Goal: Find specific page/section: Find specific page/section

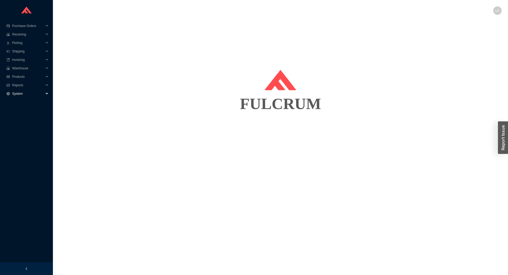
drag, startPoint x: 17, startPoint y: 92, endPoint x: 20, endPoint y: 97, distance: 6.0
click at [17, 92] on span "System" at bounding box center [28, 93] width 32 height 8
click at [21, 102] on link "Manufacturers" at bounding box center [23, 102] width 20 height 4
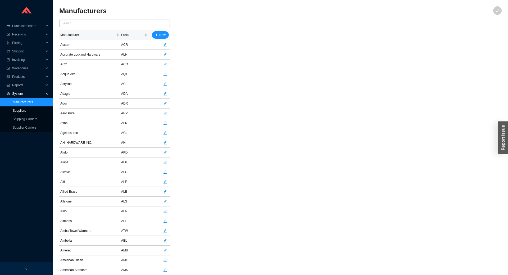
click at [13, 113] on link "Suppliers" at bounding box center [19, 111] width 13 height 4
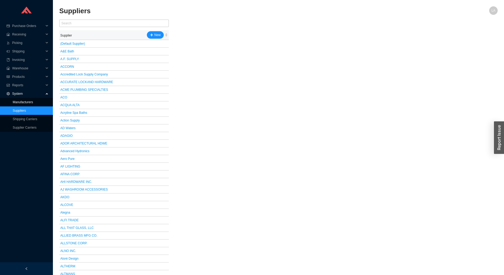
drag, startPoint x: 17, startPoint y: 102, endPoint x: 22, endPoint y: 97, distance: 6.8
click at [18, 102] on link "Manufacturers" at bounding box center [23, 102] width 20 height 4
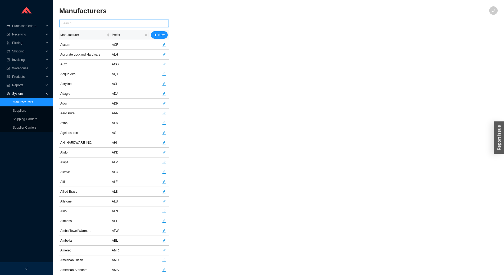
click at [108, 23] on input "text" at bounding box center [114, 23] width 110 height 7
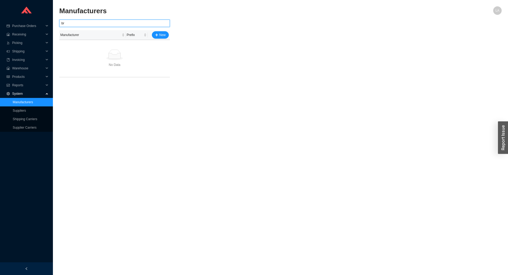
type input "b"
type input "af"
click at [26, 111] on link "Suppliers" at bounding box center [19, 111] width 13 height 4
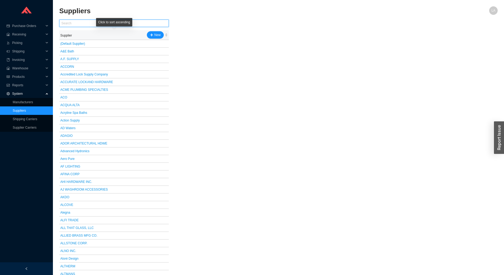
click at [83, 23] on input "text" at bounding box center [114, 23] width 110 height 7
type input "g"
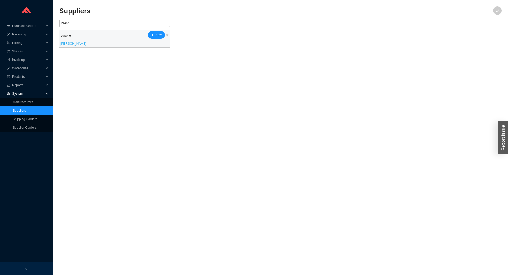
click at [64, 42] on link "[PERSON_NAME]" at bounding box center [73, 44] width 26 height 4
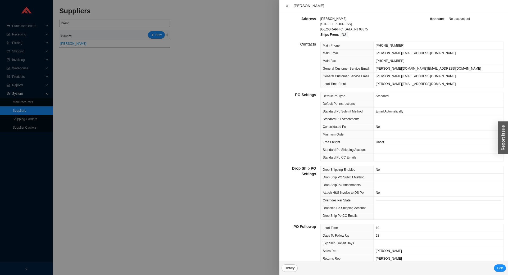
scroll to position [132, 0]
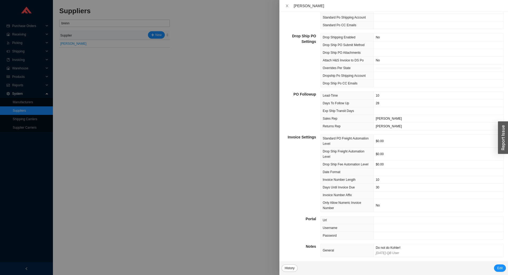
click at [125, 136] on div at bounding box center [254, 137] width 508 height 275
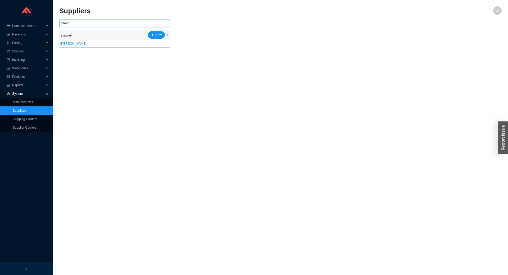
click at [79, 26] on input "brenn" at bounding box center [114, 23] width 111 height 7
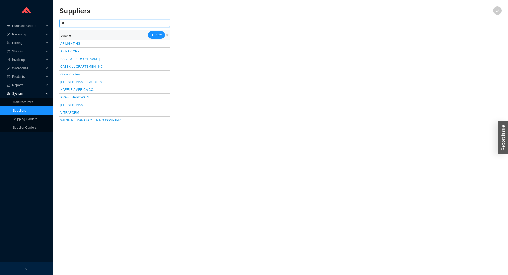
type input "af"
click at [33, 102] on link "Manufacturers" at bounding box center [23, 102] width 20 height 4
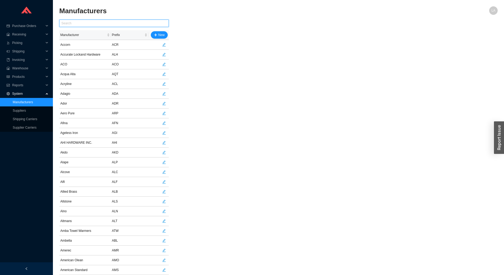
click at [89, 23] on input "text" at bounding box center [114, 23] width 110 height 7
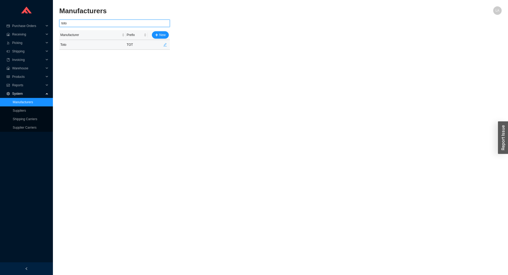
type input "toto"
click at [167, 47] on button "button" at bounding box center [164, 44] width 7 height 7
